Goal: Transaction & Acquisition: Purchase product/service

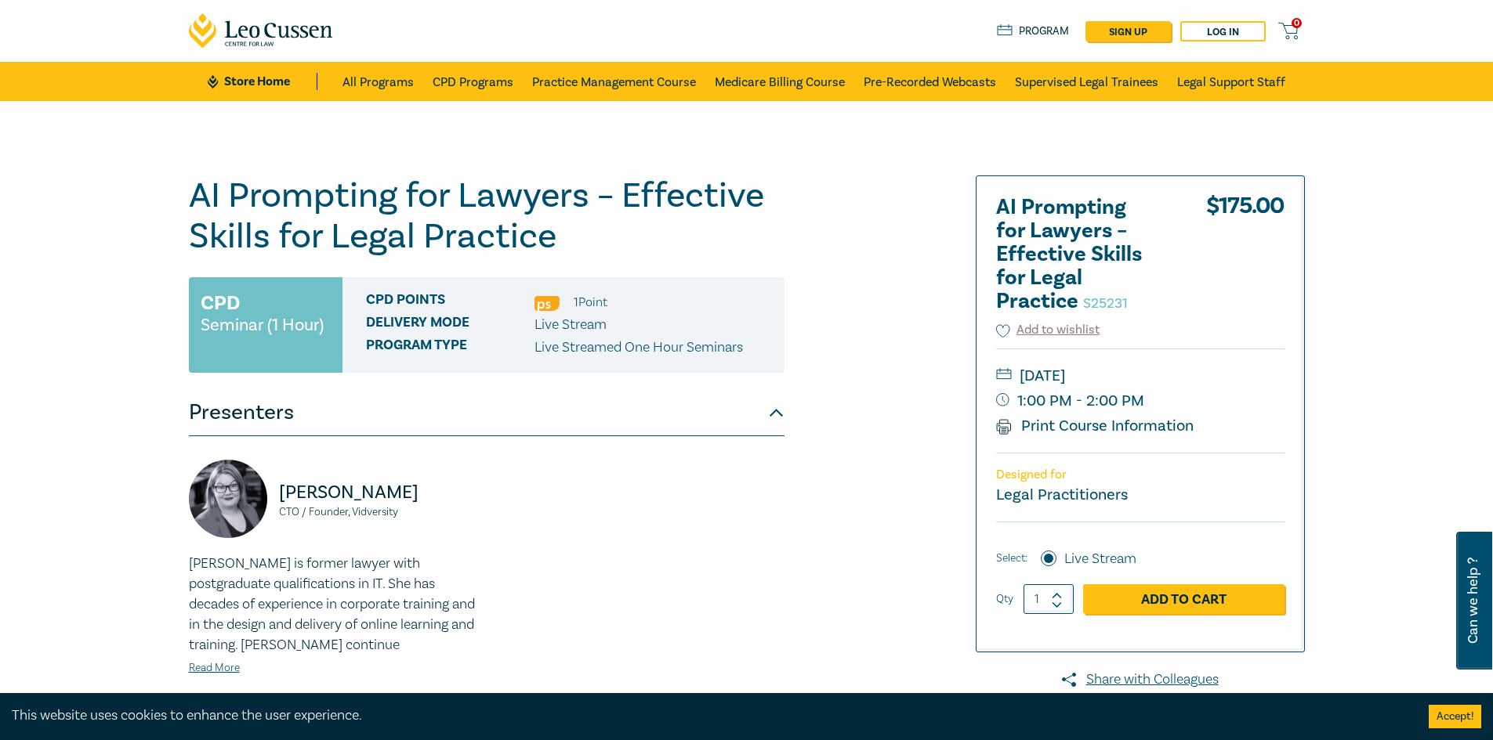
click at [1137, 608] on link "Add to Cart" at bounding box center [1183, 599] width 201 height 30
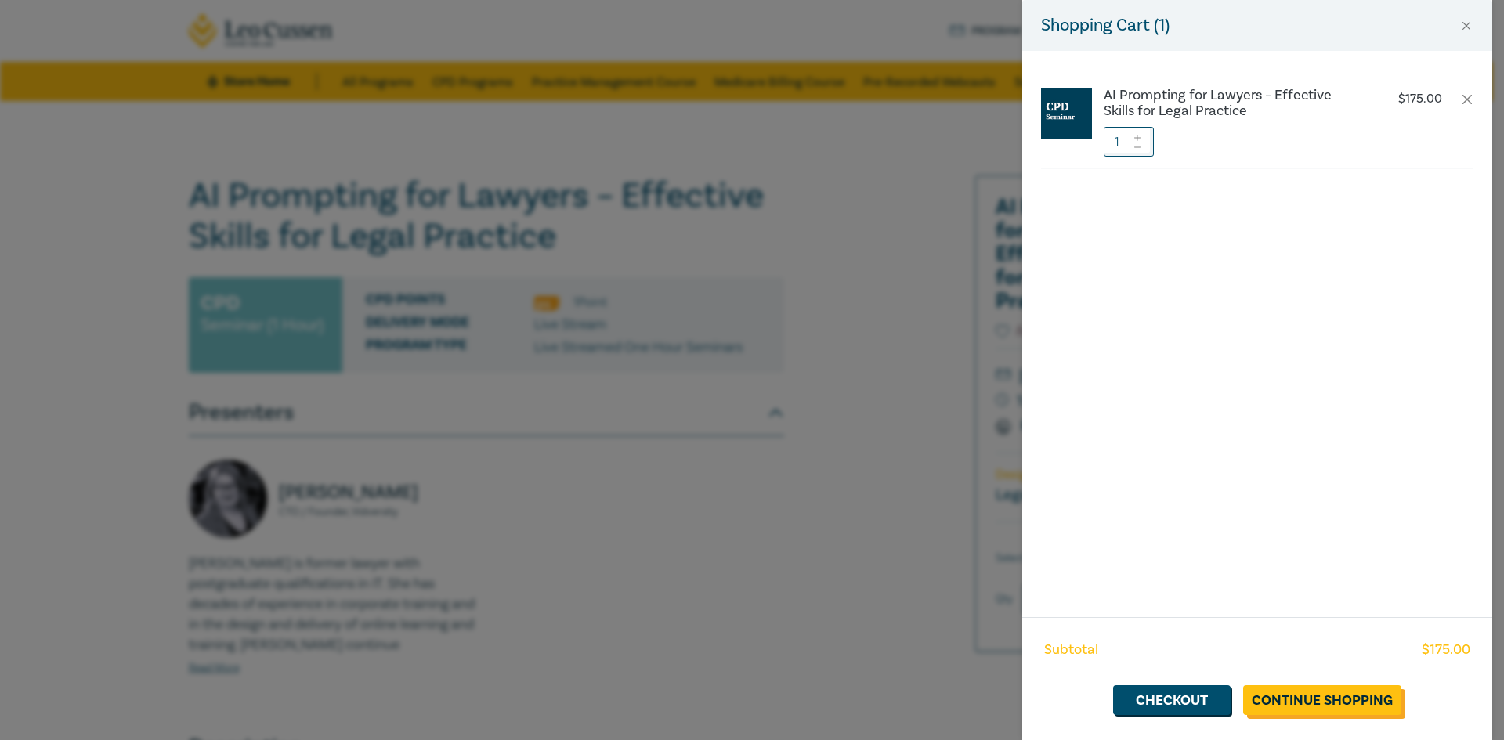
click at [1296, 712] on link "Continue Shopping" at bounding box center [1322, 701] width 158 height 30
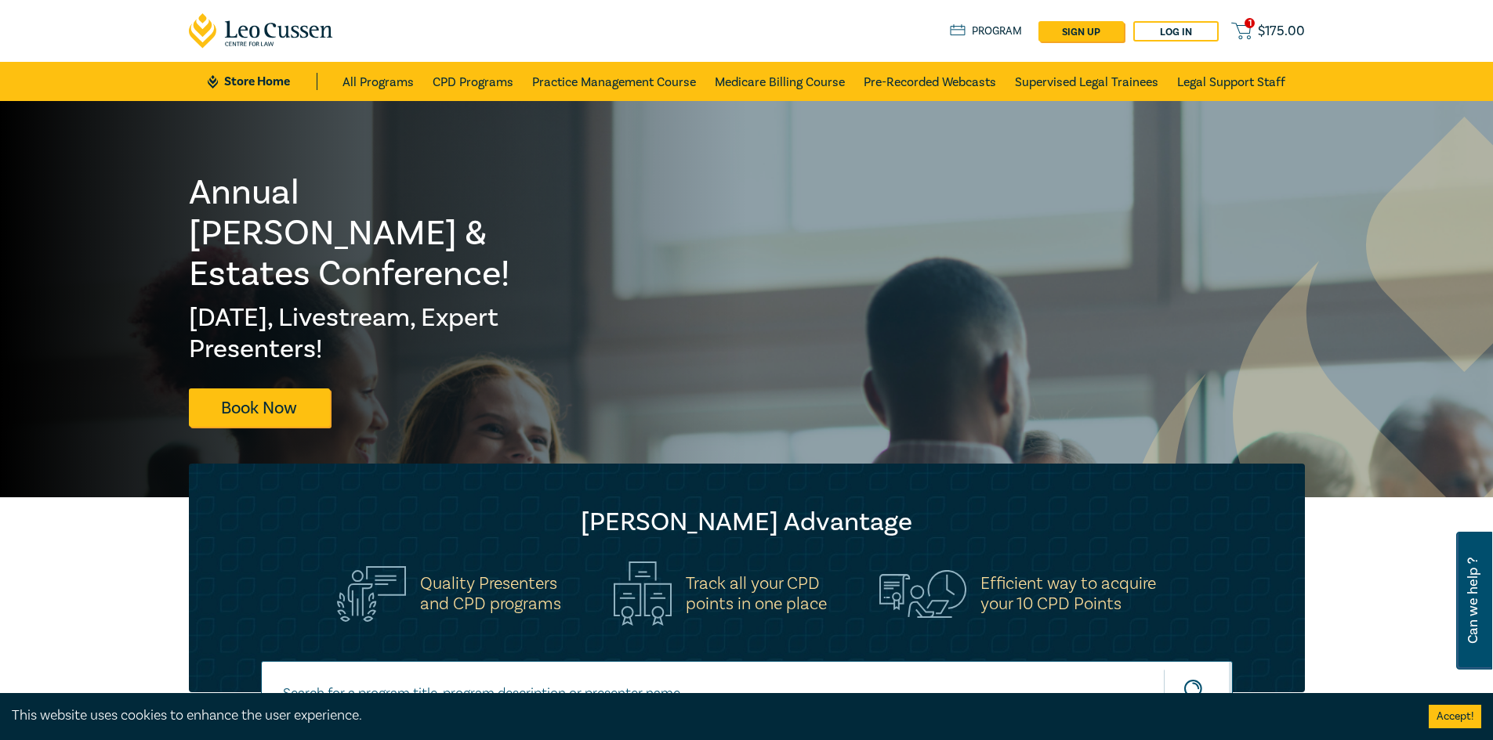
click at [1273, 27] on span "$ 175.00" at bounding box center [1280, 31] width 47 height 17
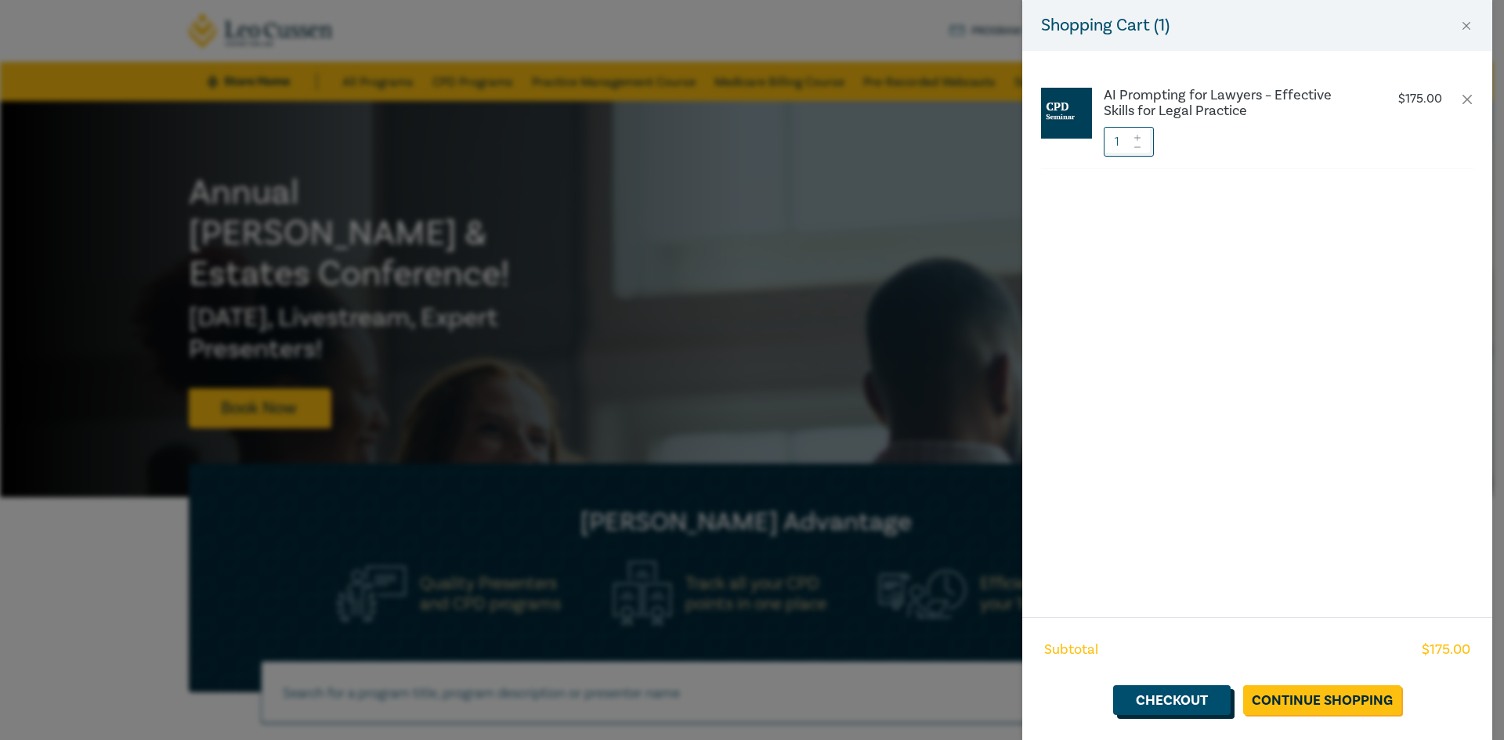
click at [1151, 697] on link "Checkout" at bounding box center [1172, 701] width 118 height 30
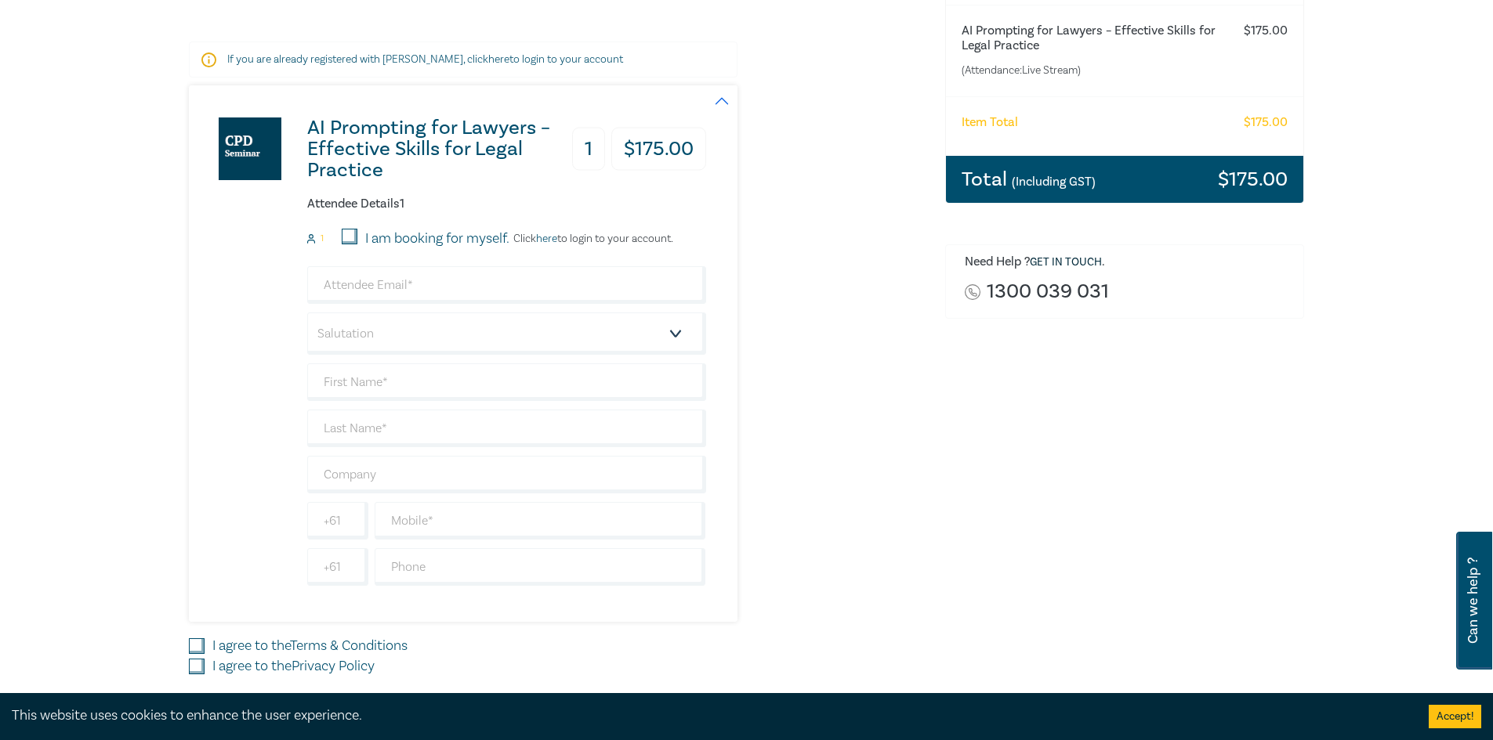
scroll to position [235, 0]
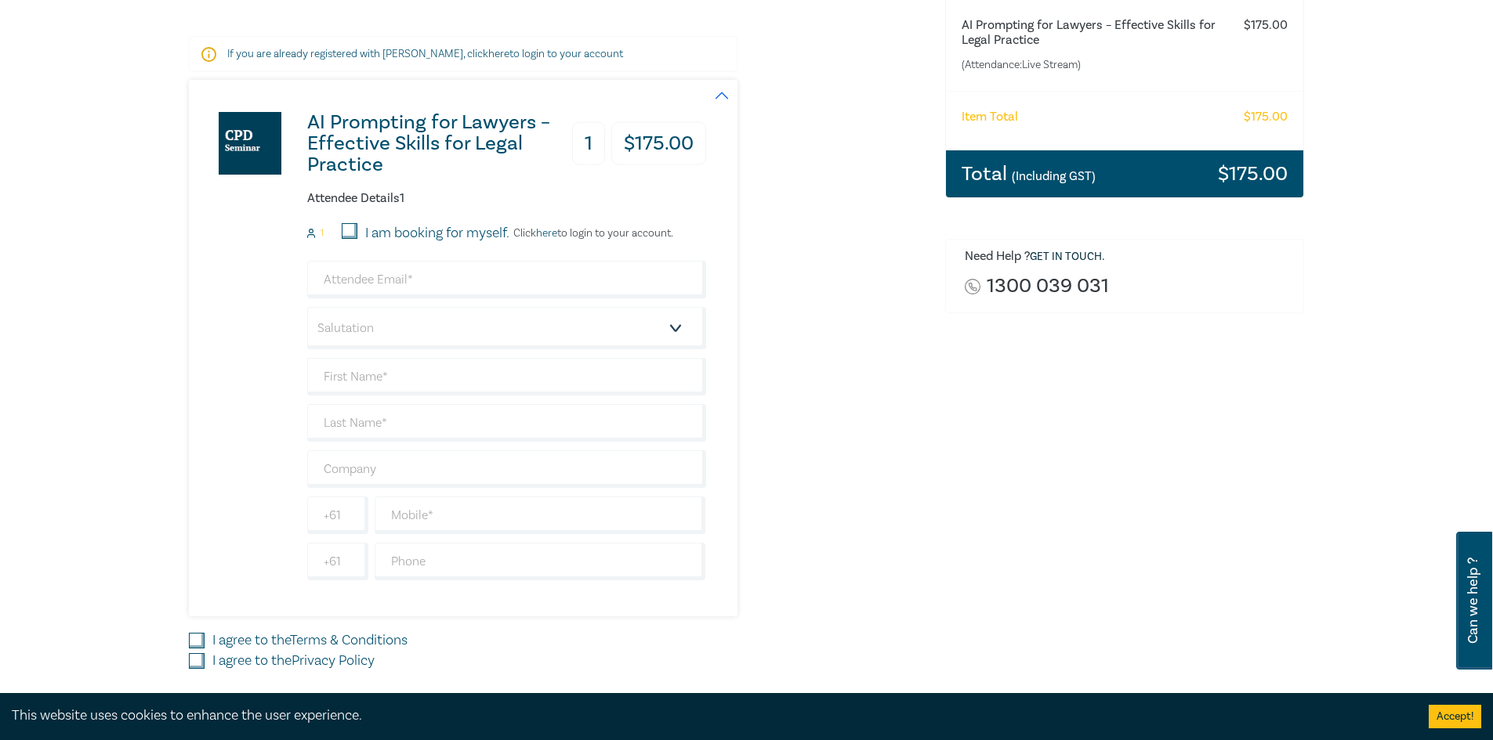
click at [351, 231] on input "I am booking for myself." at bounding box center [350, 231] width 16 height 16
checkbox input "true"
click at [349, 290] on input "email" at bounding box center [506, 280] width 399 height 38
type input "Kelly Thomas"
click at [353, 331] on select "Salutation Mr. Mrs. Ms. Miss Dr. Prof. Other" at bounding box center [506, 328] width 399 height 42
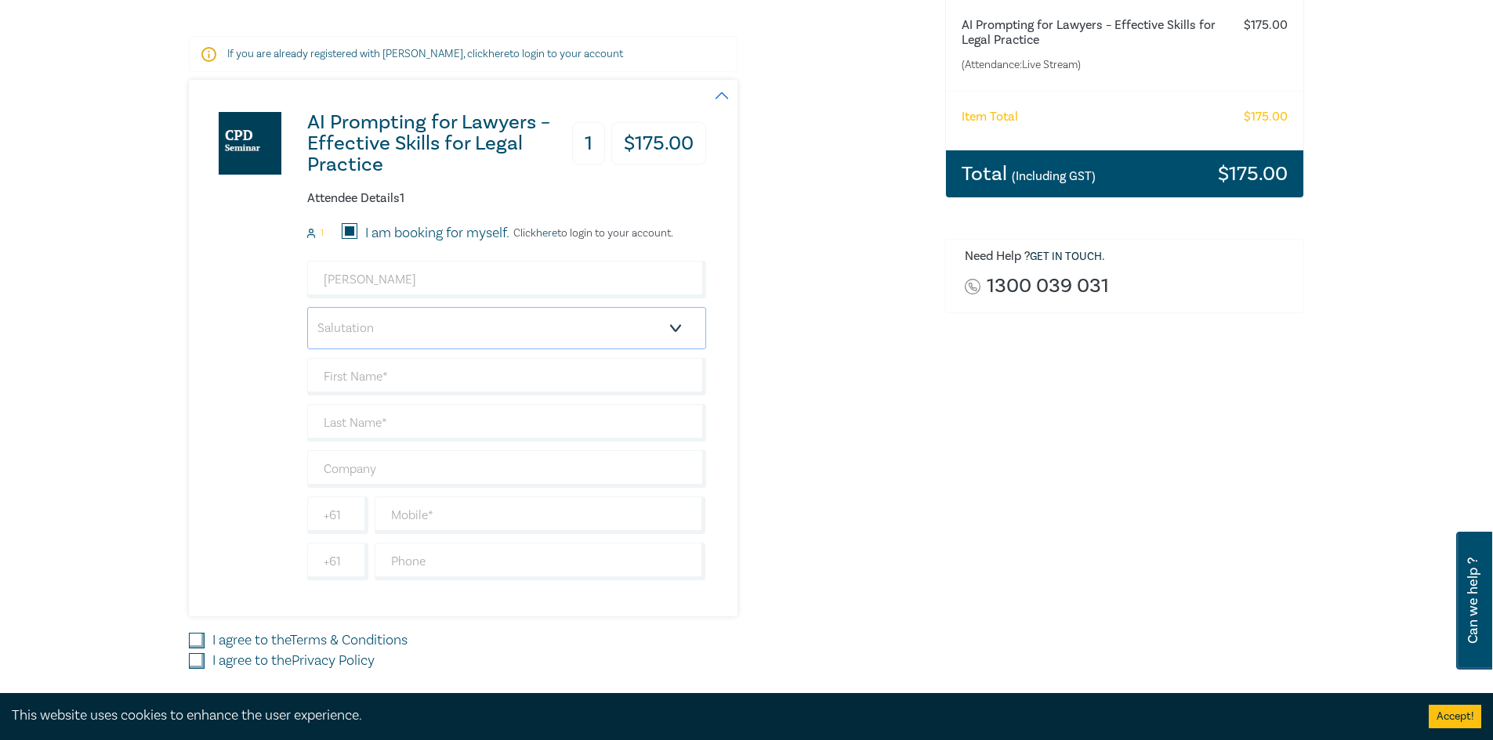
select select "Ms."
click at [307, 307] on select "Salutation Mr. Mrs. Ms. Miss Dr. Prof. Other" at bounding box center [506, 328] width 399 height 42
click at [339, 381] on input "text" at bounding box center [506, 377] width 399 height 38
type input "[PERSON_NAME]"
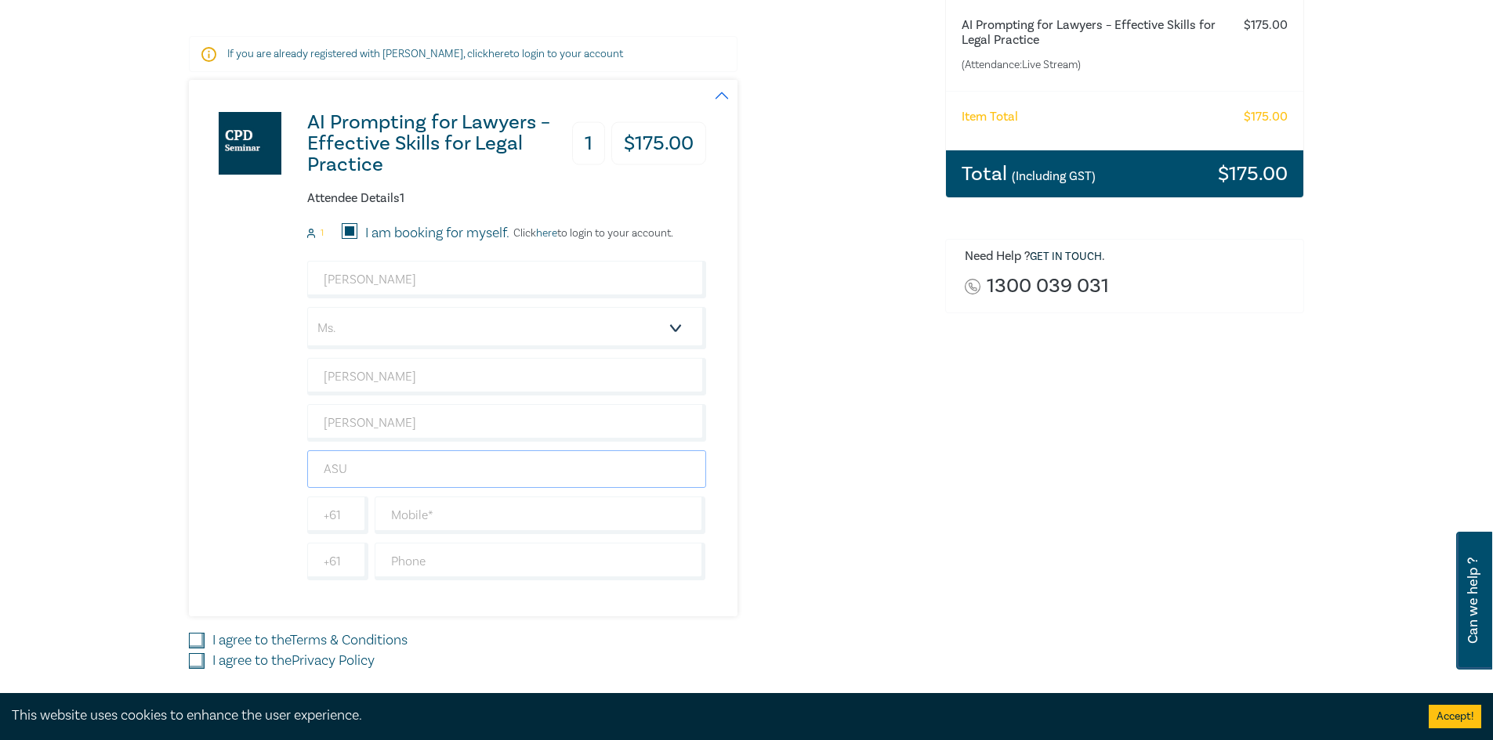
type input "ASU"
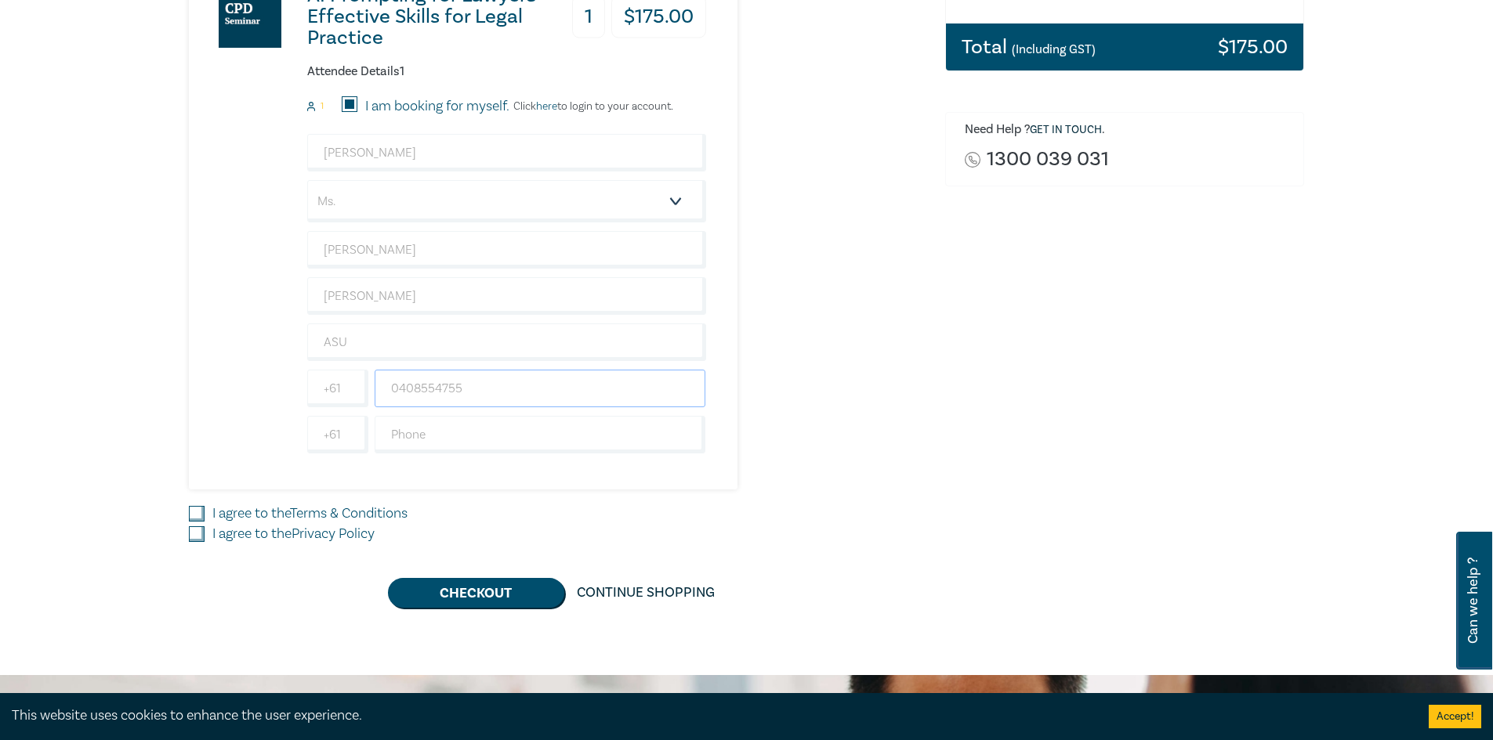
scroll to position [392, 0]
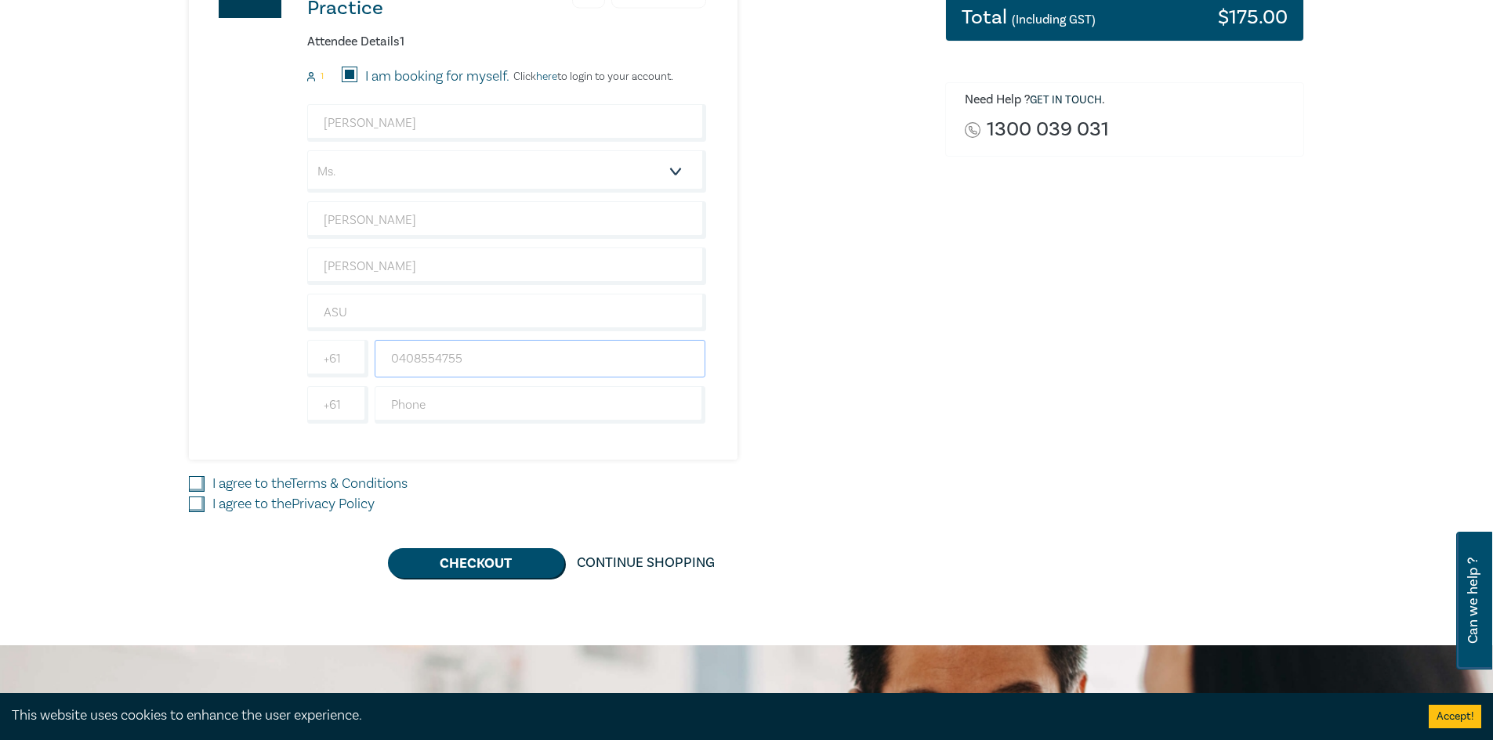
type input "0408554755"
click at [194, 479] on input "I agree to the Terms & Conditions" at bounding box center [197, 484] width 16 height 16
checkbox input "true"
click at [193, 505] on input "I agree to the Privacy Policy" at bounding box center [197, 505] width 16 height 16
checkbox input "true"
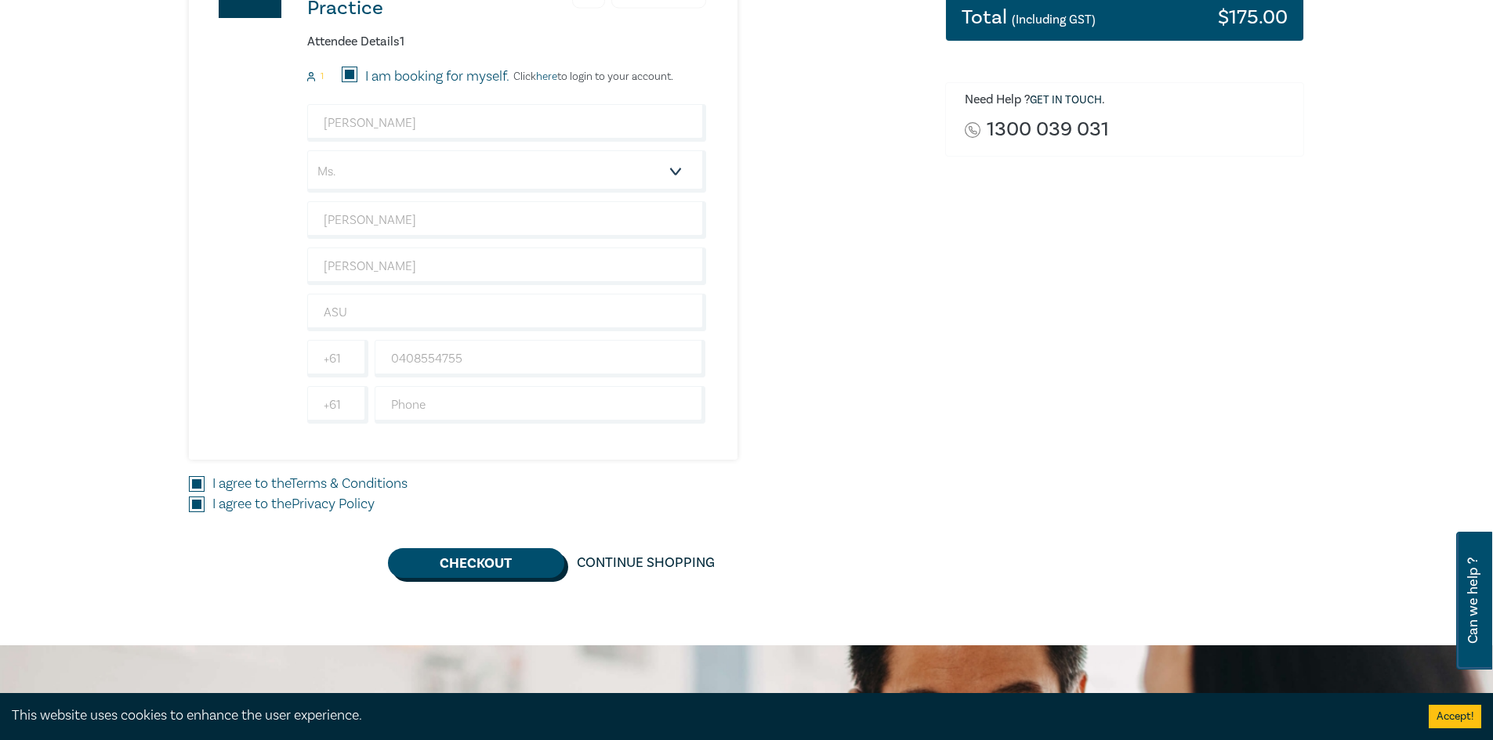
click at [476, 562] on button "Checkout" at bounding box center [476, 563] width 176 height 30
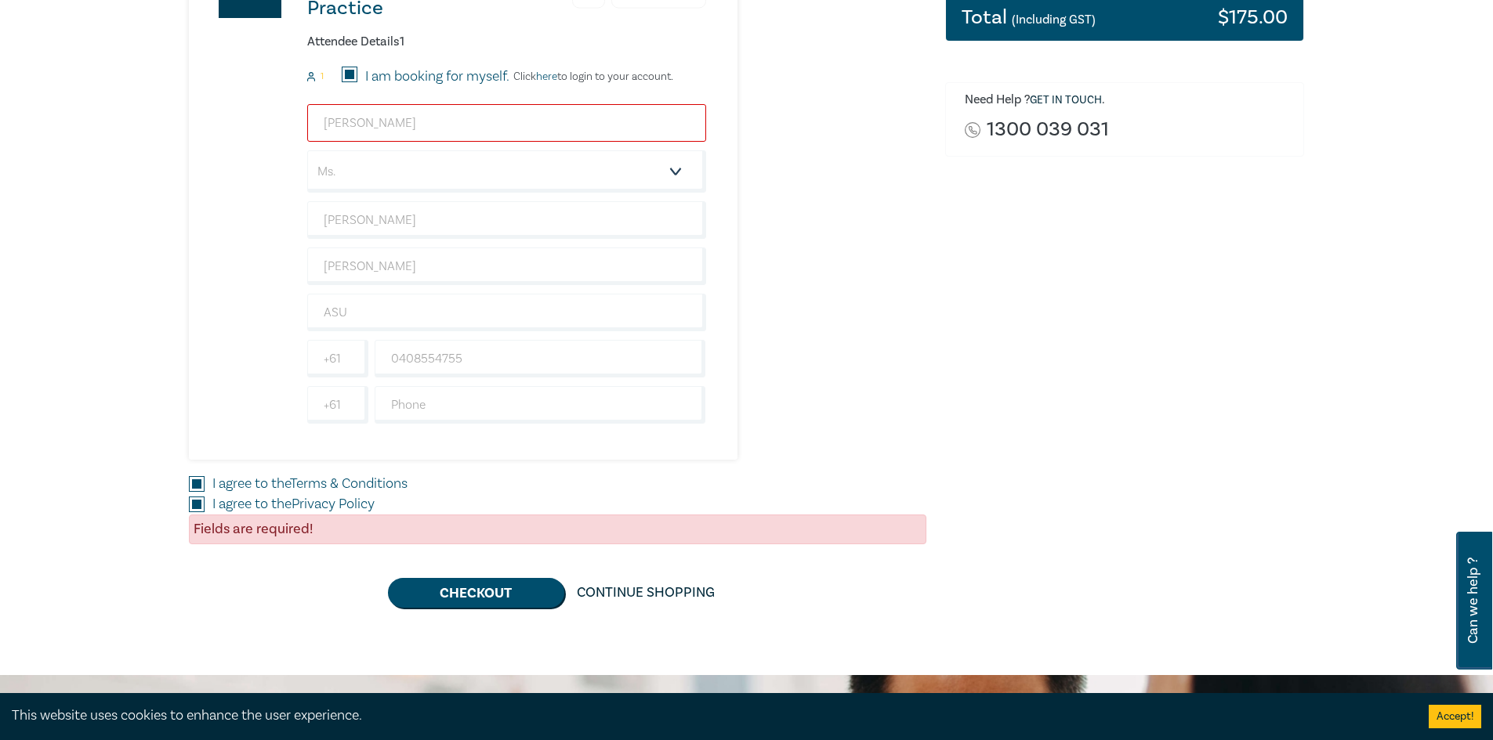
click at [443, 133] on input "Kelly Thomas" at bounding box center [506, 123] width 399 height 38
drag, startPoint x: 447, startPoint y: 127, endPoint x: 168, endPoint y: 85, distance: 282.1
click at [168, 85] on div "Delivery Option Event Attendance If you are already registered with Leo Cussen,…" at bounding box center [746, 192] width 1493 height 966
click at [821, 196] on div "AI Prompting for Lawyers – Effective Skills for Legal Practice 1 $ 175.00 Atten…" at bounding box center [557, 191] width 737 height 537
click at [499, 133] on input "email" at bounding box center [506, 123] width 399 height 38
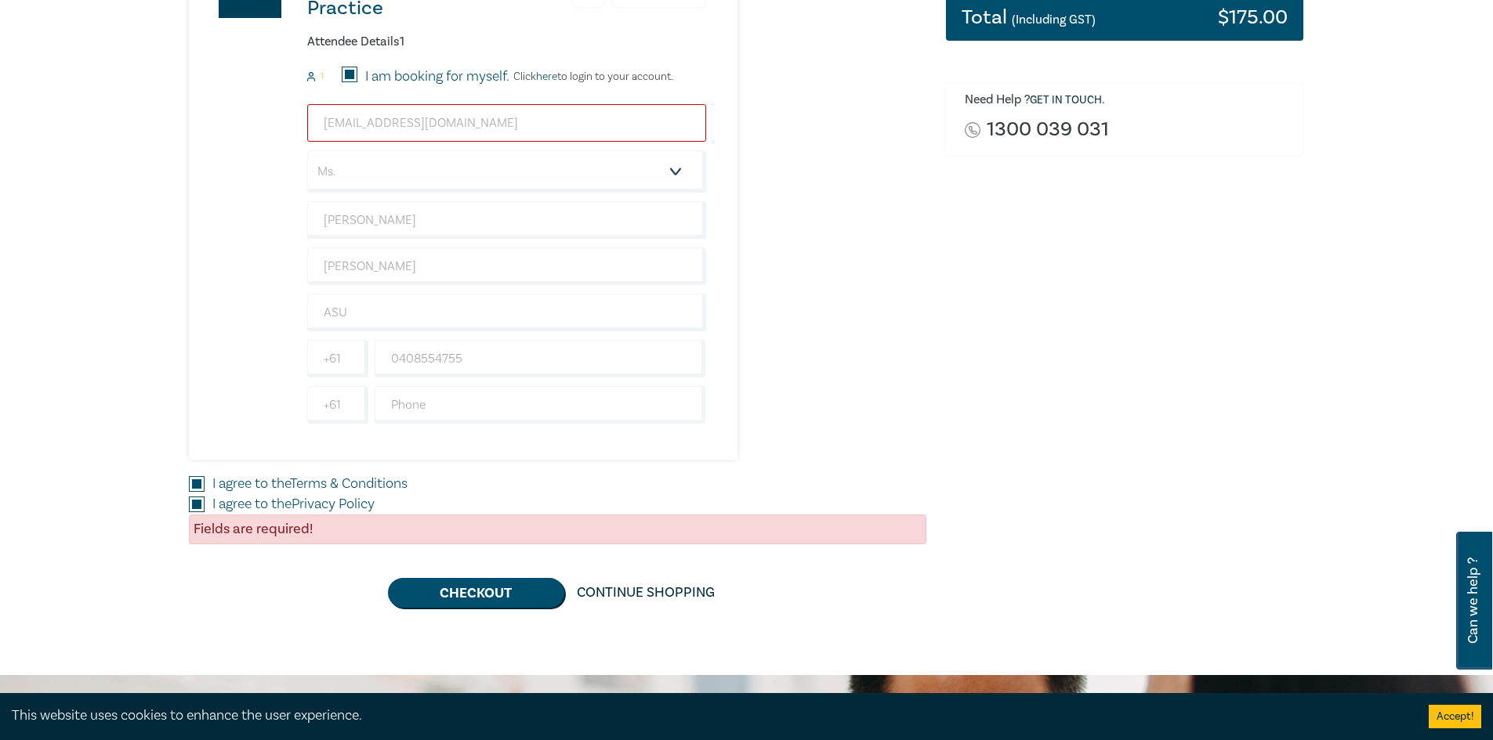
type input "kthomas@asu.asn.au"
click at [498, 602] on button "Checkout" at bounding box center [476, 593] width 176 height 30
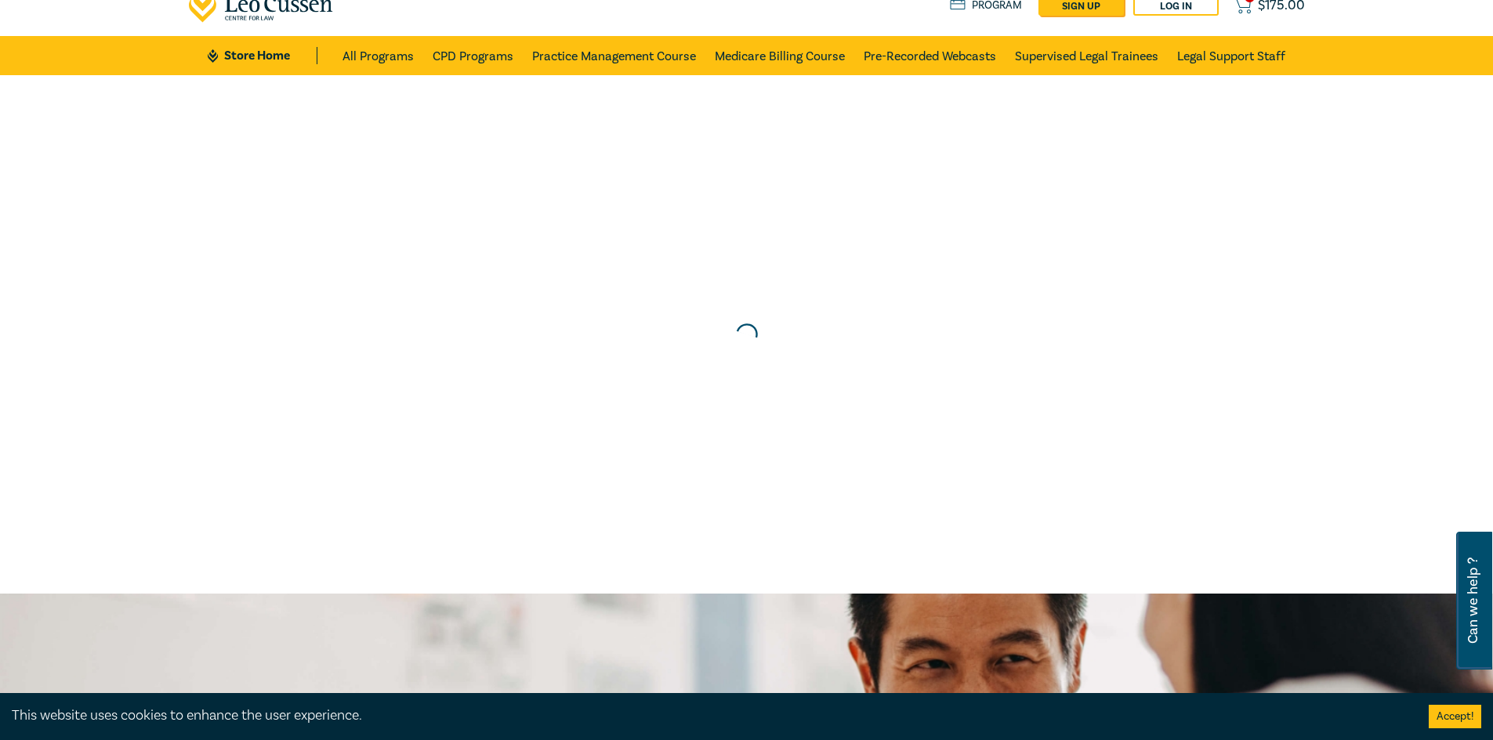
scroll to position [0, 0]
